Goal: Find specific page/section

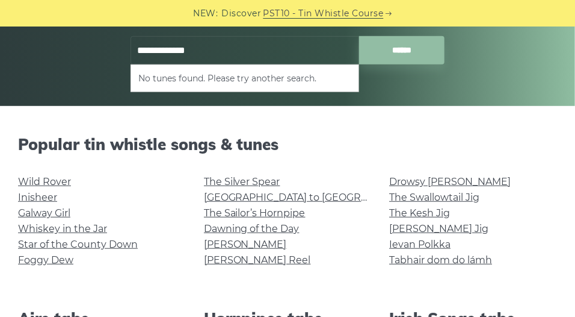
click at [252, 72] on li "No tunes found. Please try another search." at bounding box center [244, 78] width 213 height 14
type input "**********"
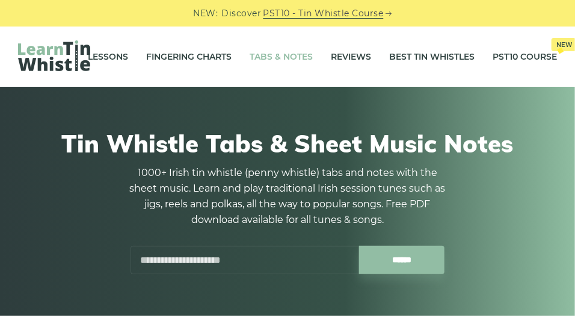
click at [214, 256] on input "text" at bounding box center [245, 260] width 229 height 28
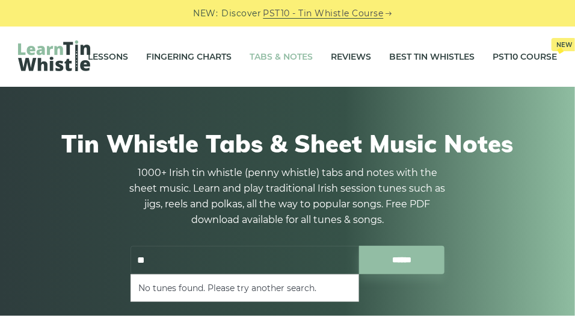
type input "*"
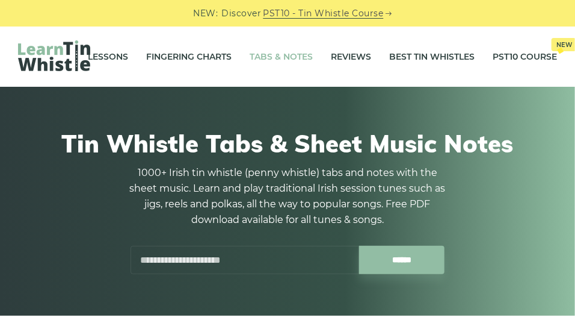
click at [285, 54] on link "Tabs & Notes" at bounding box center [281, 57] width 63 height 30
click at [223, 267] on input "text" at bounding box center [245, 260] width 229 height 28
